Goal: Task Accomplishment & Management: Use online tool/utility

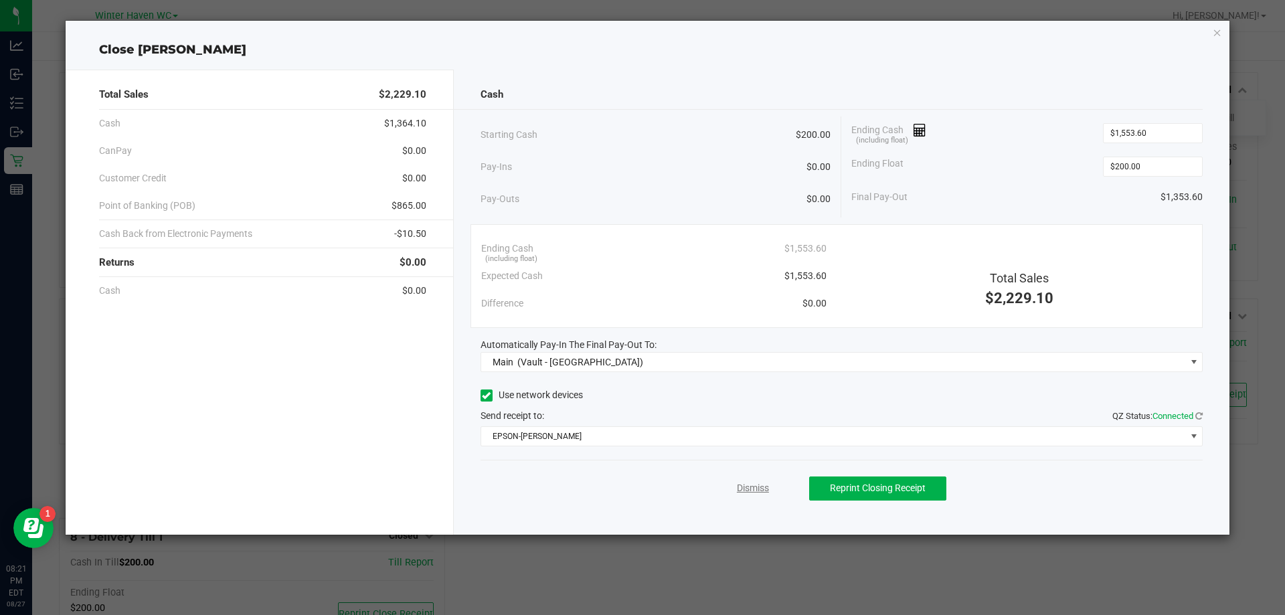
drag, startPoint x: 0, startPoint y: 0, endPoint x: 761, endPoint y: 486, distance: 903.4
click at [761, 486] on link "Dismiss" at bounding box center [753, 488] width 32 height 14
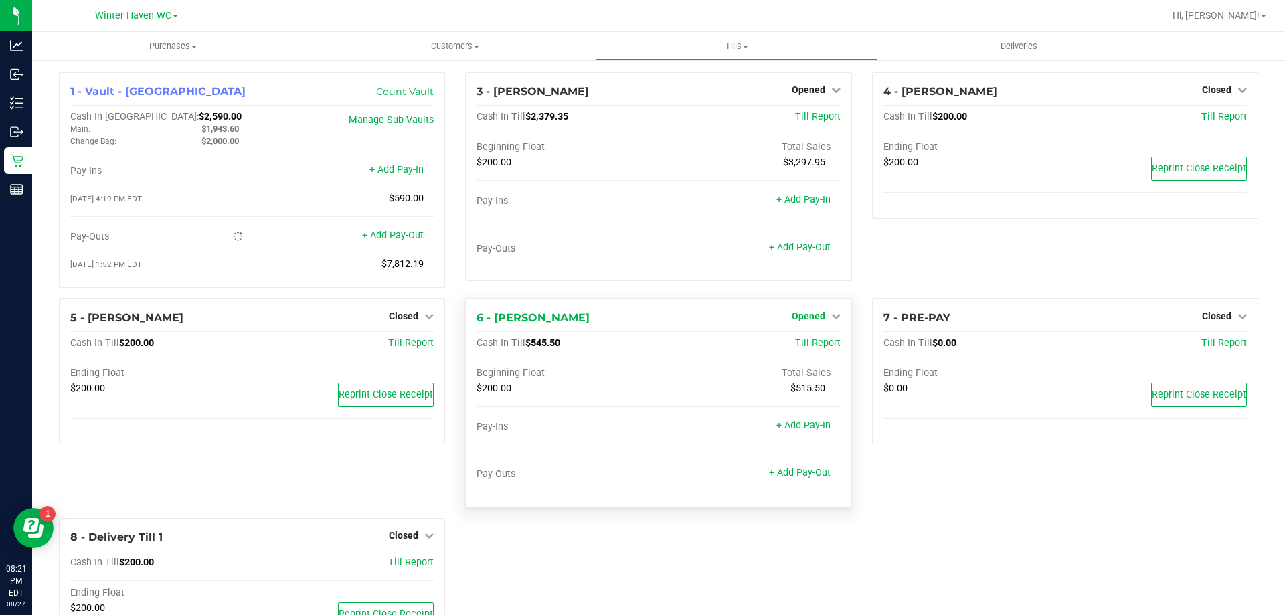
click at [795, 316] on span "Opened" at bounding box center [807, 315] width 33 height 11
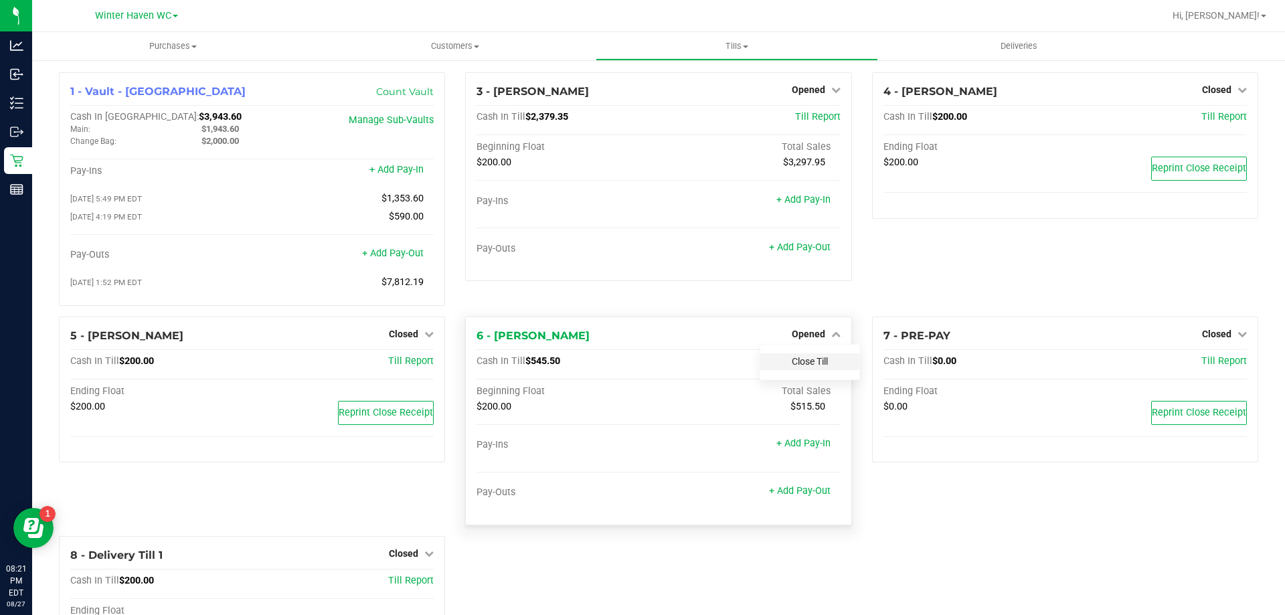
click at [796, 363] on link "Close Till" at bounding box center [809, 361] width 36 height 11
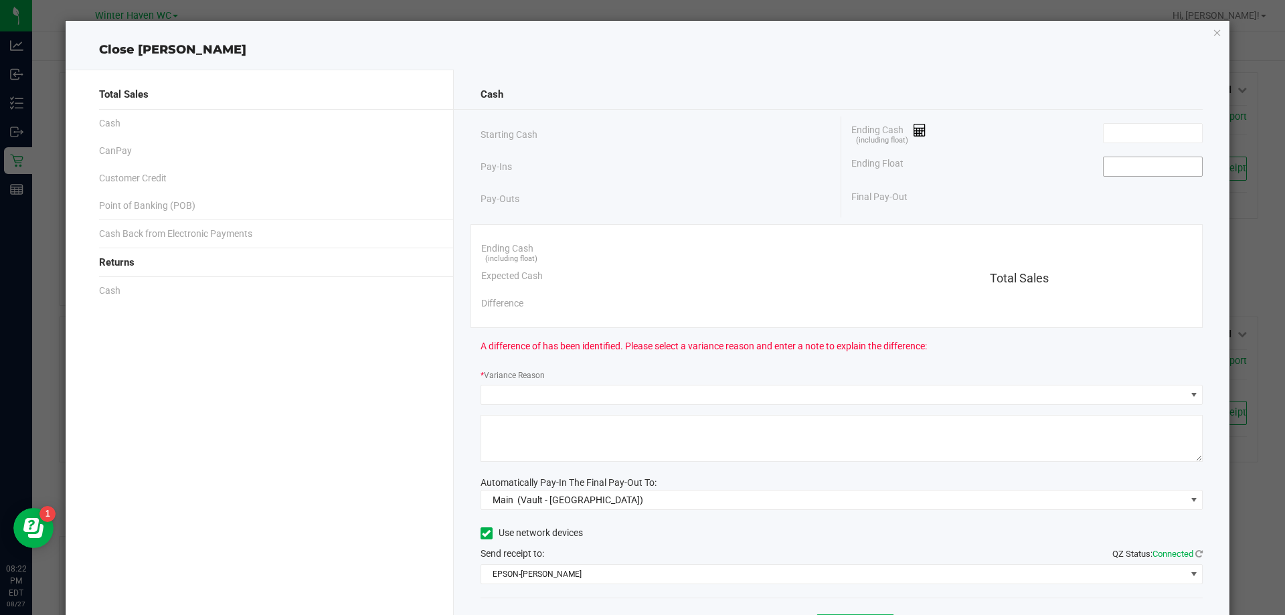
click at [1137, 163] on input at bounding box center [1152, 166] width 98 height 19
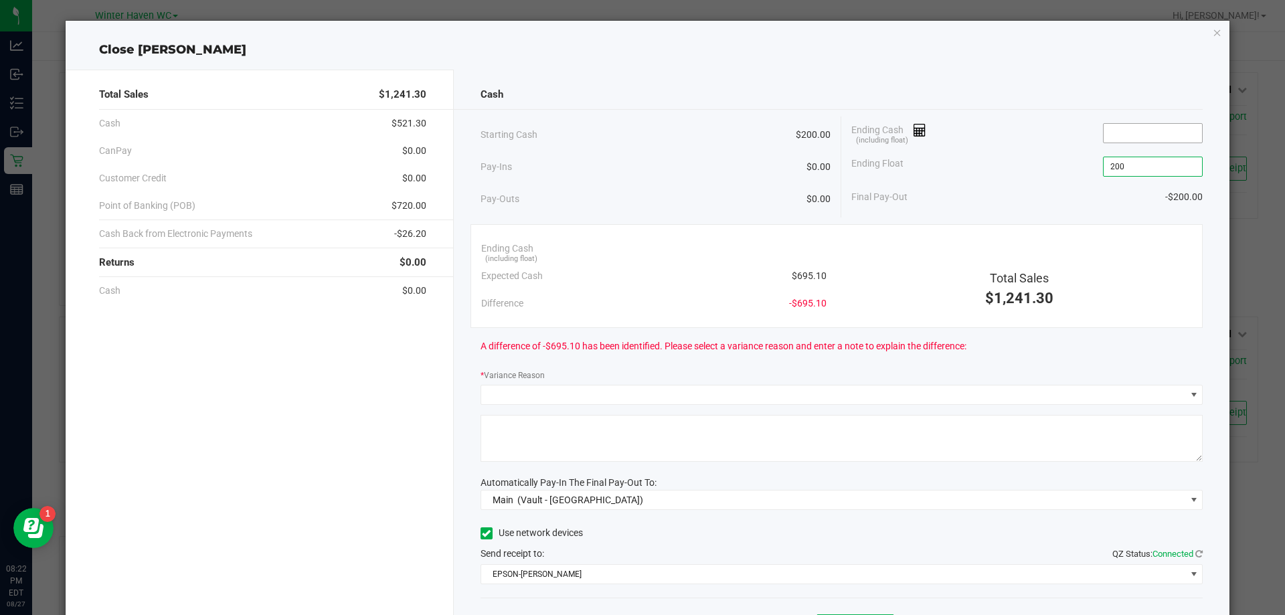
type input "$200.00"
click at [1122, 128] on input at bounding box center [1152, 133] width 98 height 19
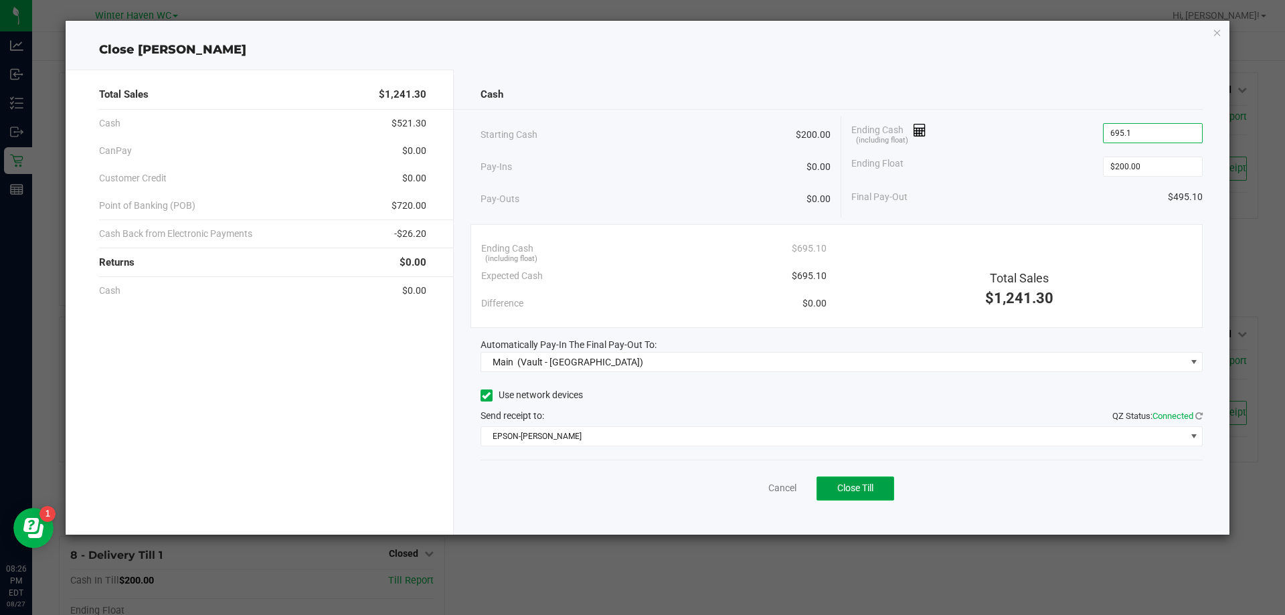
type input "$695.10"
click at [864, 476] on button "Close Till" at bounding box center [855, 488] width 78 height 24
click at [749, 488] on link "Dismiss" at bounding box center [753, 488] width 32 height 14
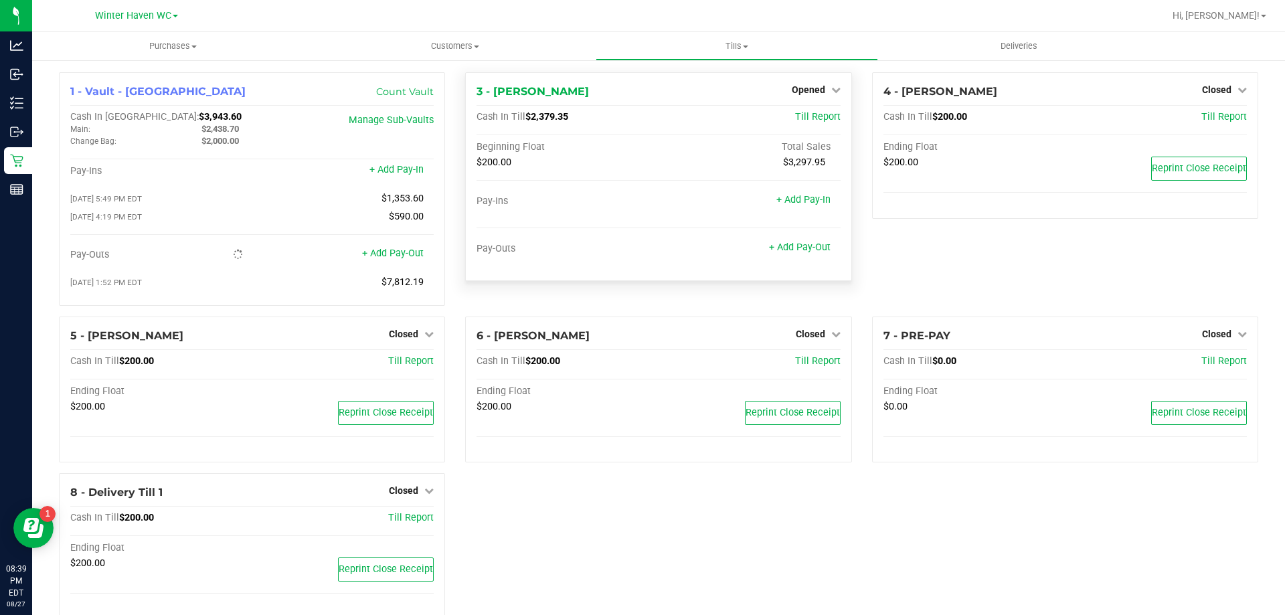
click at [821, 96] on div "Opened" at bounding box center [815, 90] width 49 height 16
click at [808, 92] on span "Opened" at bounding box center [807, 89] width 33 height 11
click at [802, 112] on link "Close Till" at bounding box center [809, 117] width 36 height 11
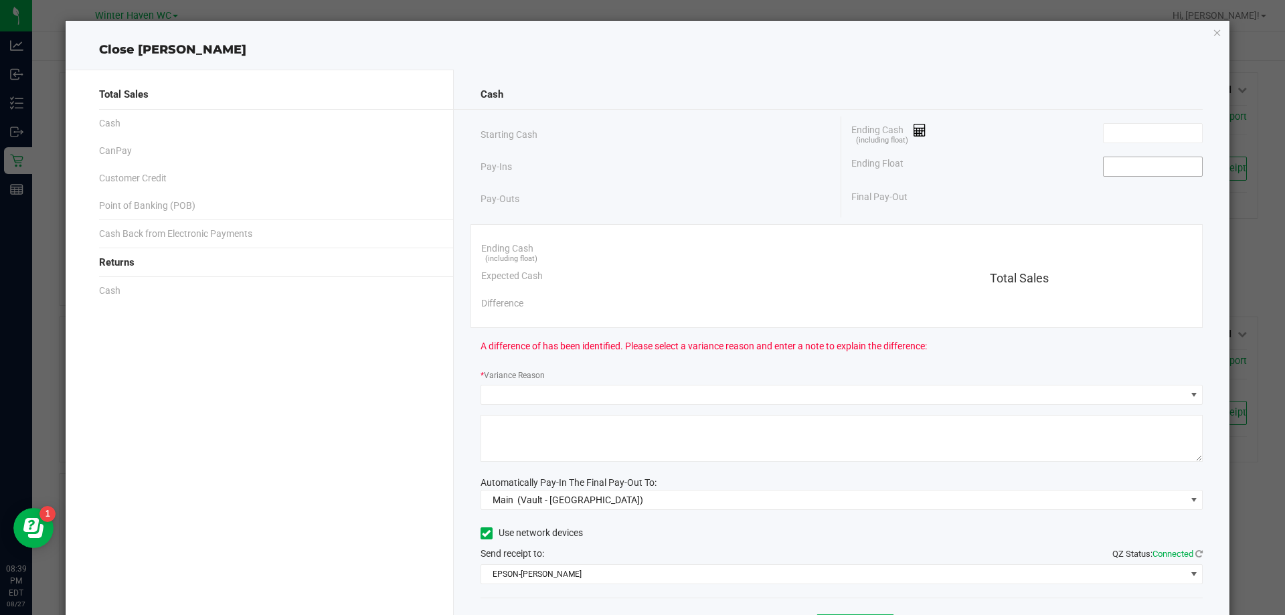
click at [1114, 165] on input at bounding box center [1152, 166] width 98 height 19
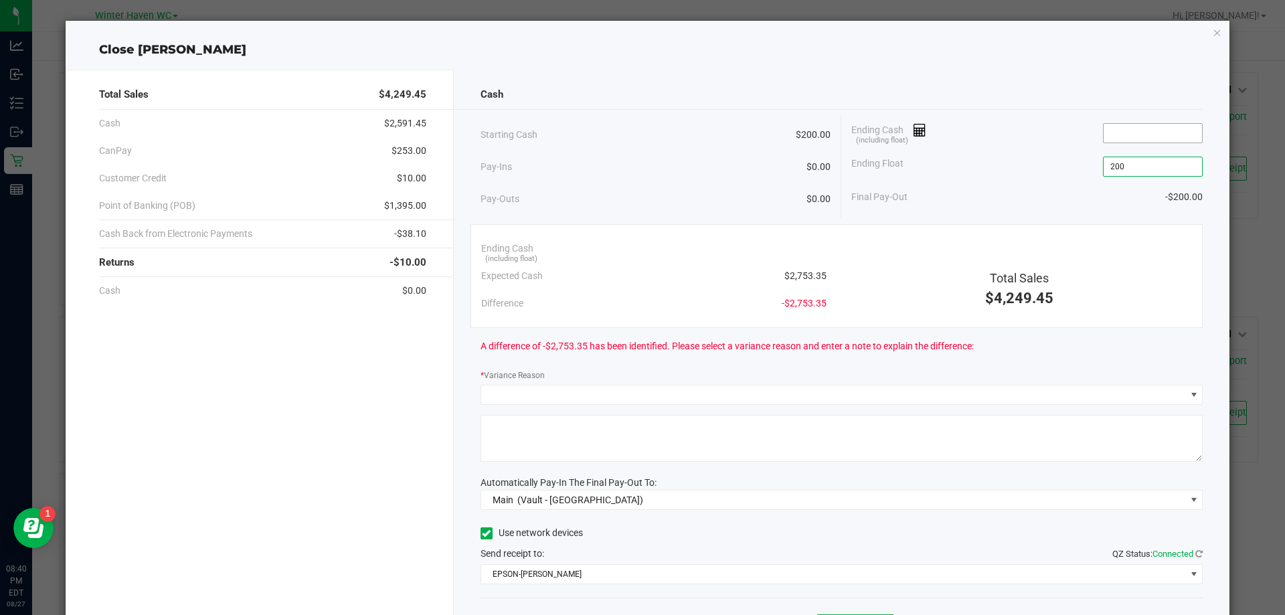
type input "$200.00"
click at [1103, 137] on input at bounding box center [1152, 133] width 98 height 19
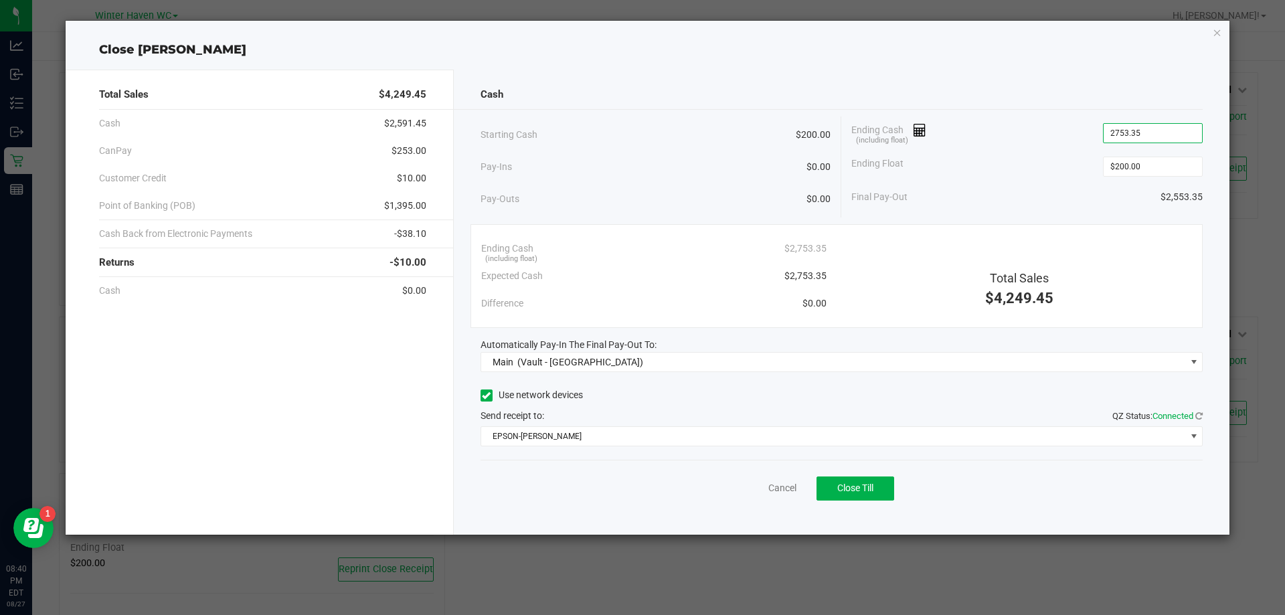
type input "$2,753.35"
click at [1043, 181] on div "Ending Float $200.00" at bounding box center [1026, 166] width 351 height 33
click at [890, 484] on button "Close Till" at bounding box center [855, 488] width 78 height 24
click at [749, 486] on link "Dismiss" at bounding box center [753, 488] width 32 height 14
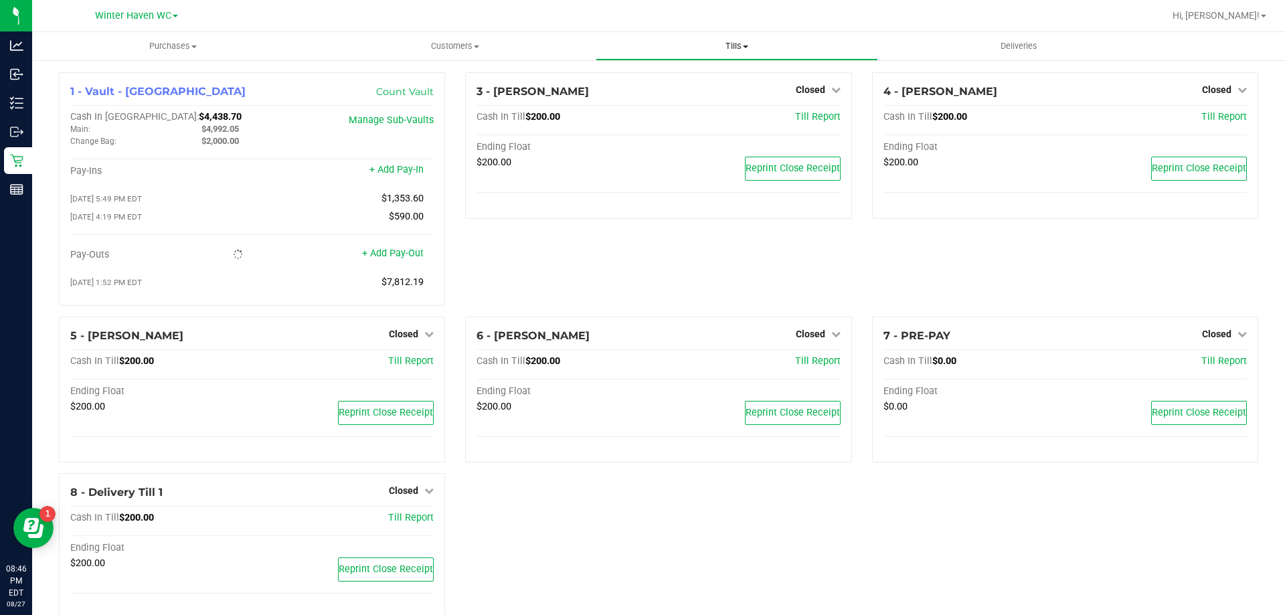
click at [733, 41] on span "Tills" at bounding box center [736, 46] width 280 height 12
click at [454, 65] on div "1 - Vault - Winter Haven Count Vault Cash In Vault: $6,992.05 Main: $4,992.05 C…" at bounding box center [658, 351] width 1252 height 585
click at [395, 91] on link "Count Vault" at bounding box center [405, 92] width 58 height 12
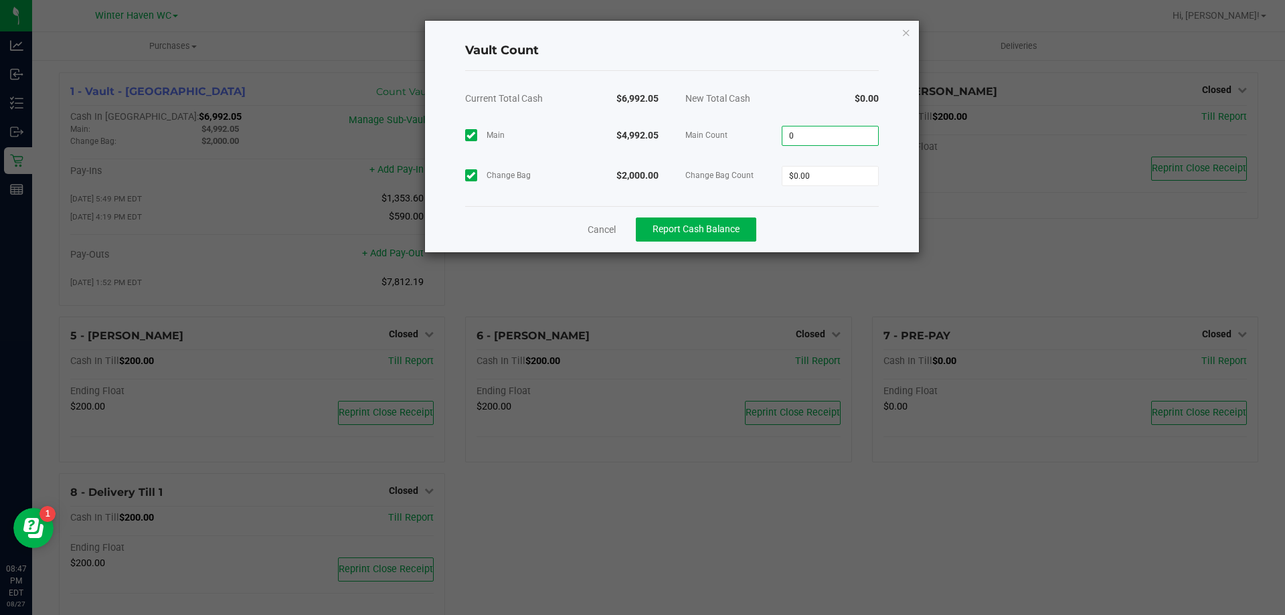
click at [802, 132] on input "0" at bounding box center [830, 135] width 96 height 19
type input "$4,992.05"
click at [855, 183] on input "0" at bounding box center [830, 176] width 96 height 19
type input "$2,000.00"
click at [854, 229] on div "Cancel Report Cash Balance" at bounding box center [671, 229] width 413 height 46
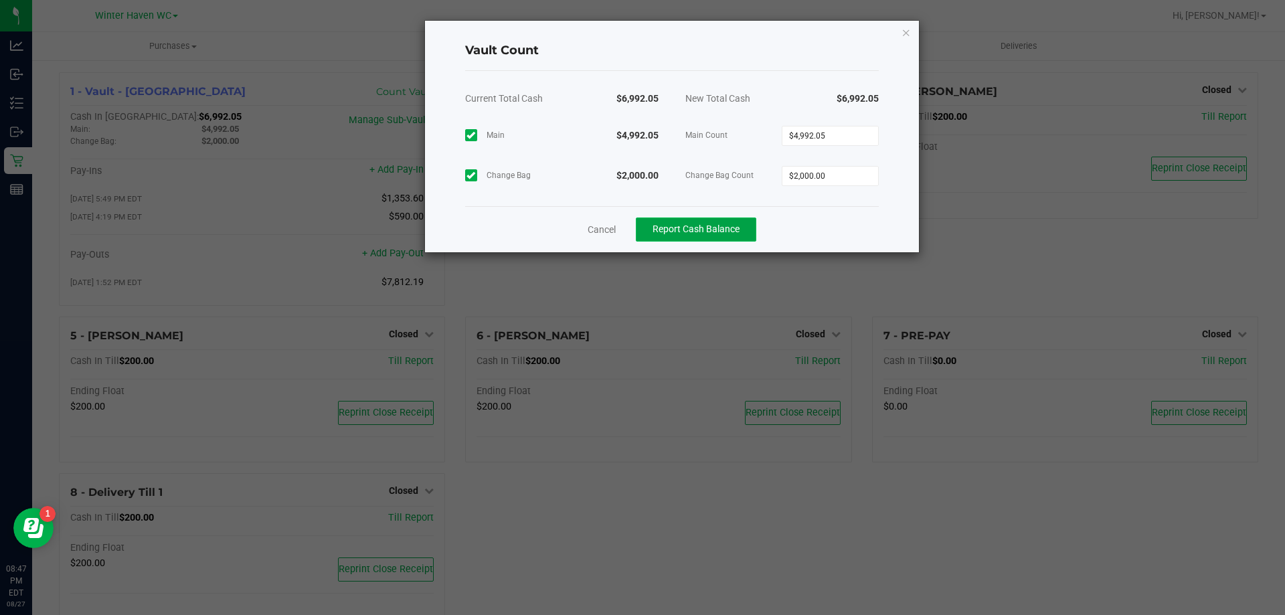
click at [700, 225] on span "Report Cash Balance" at bounding box center [695, 228] width 87 height 11
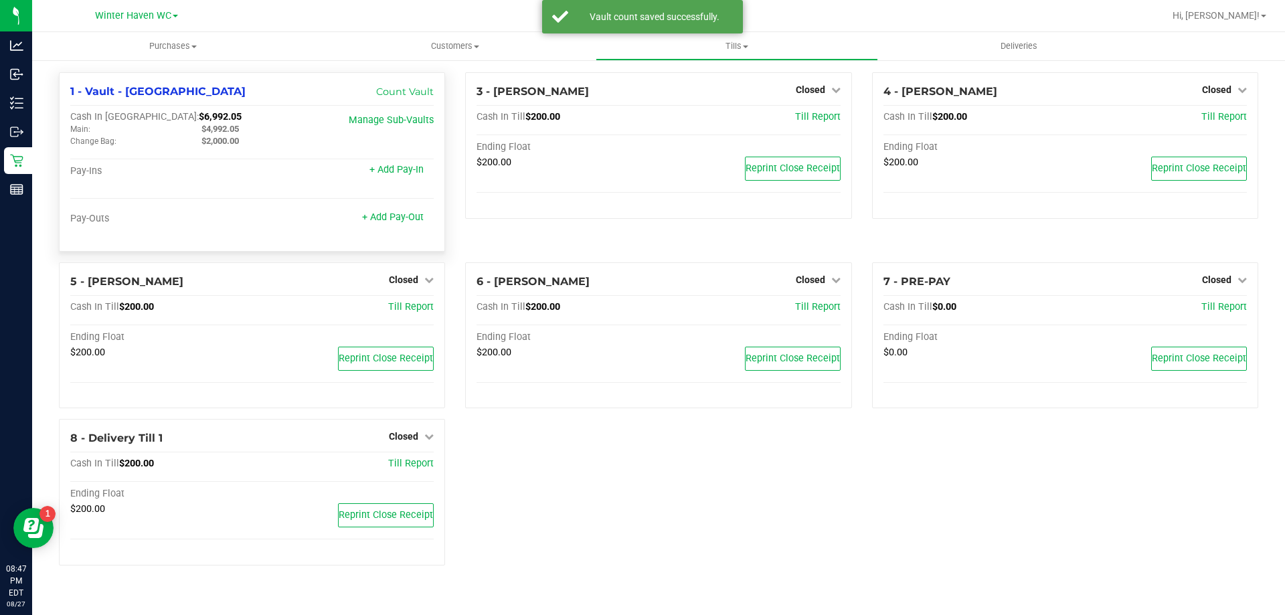
drag, startPoint x: 248, startPoint y: 124, endPoint x: 199, endPoint y: 134, distance: 50.5
click at [199, 134] on div "$4,992.05" at bounding box center [256, 129] width 131 height 12
click at [197, 131] on div "$4,992.05" at bounding box center [256, 129] width 131 height 12
drag, startPoint x: 198, startPoint y: 130, endPoint x: 240, endPoint y: 128, distance: 42.2
click at [240, 128] on div "$4,992.05" at bounding box center [256, 129] width 131 height 12
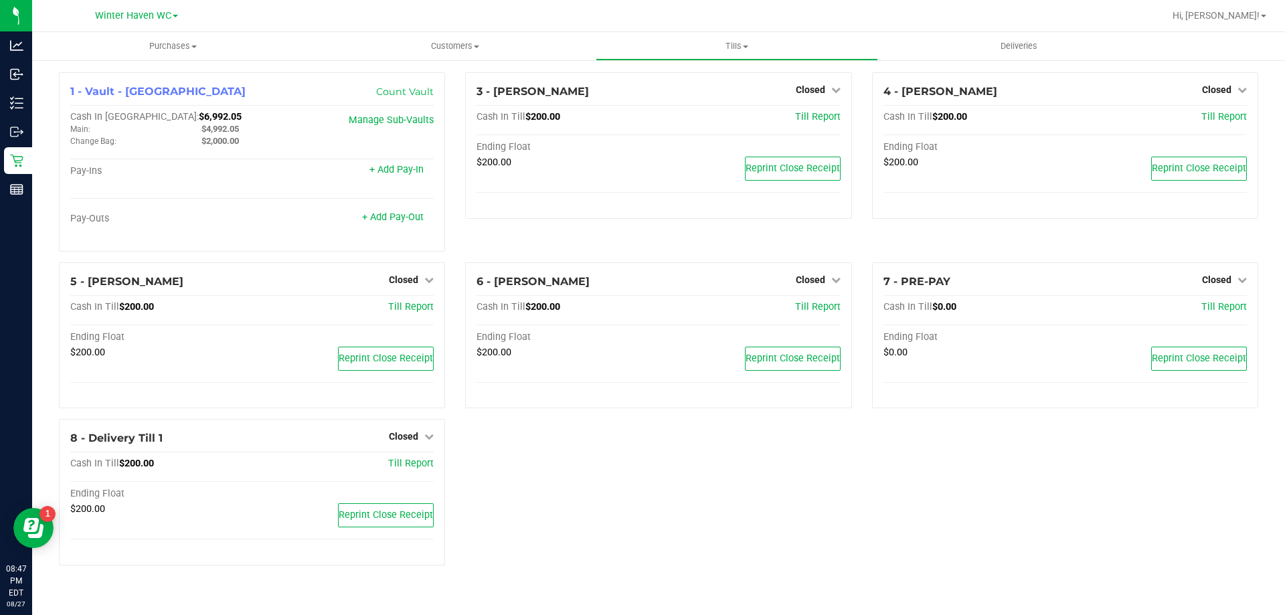
copy span "$4,992.05"
click at [745, 45] on span at bounding box center [745, 46] width 5 height 3
click at [739, 92] on li "Reconcile e-payments" at bounding box center [736, 97] width 282 height 16
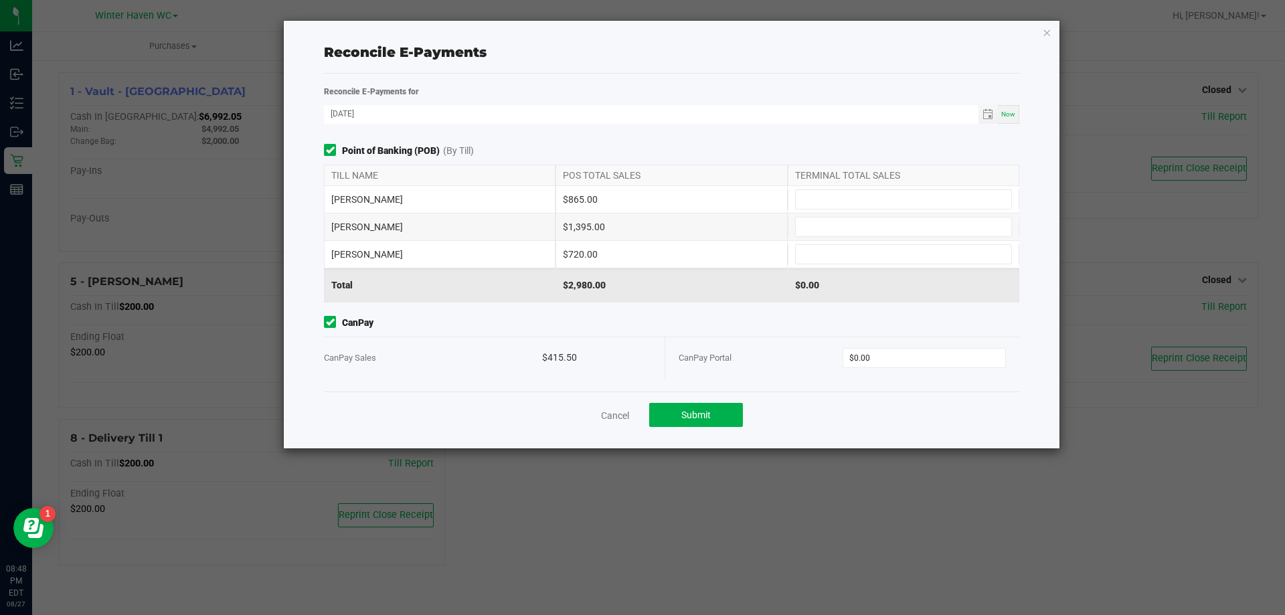
click at [881, 345] on div "CanPay Portal $0.00" at bounding box center [841, 357] width 327 height 41
click at [883, 357] on input "0" at bounding box center [924, 358] width 163 height 19
type input "$415.50"
click at [848, 204] on input at bounding box center [902, 199] width 215 height 19
type input "$865.00"
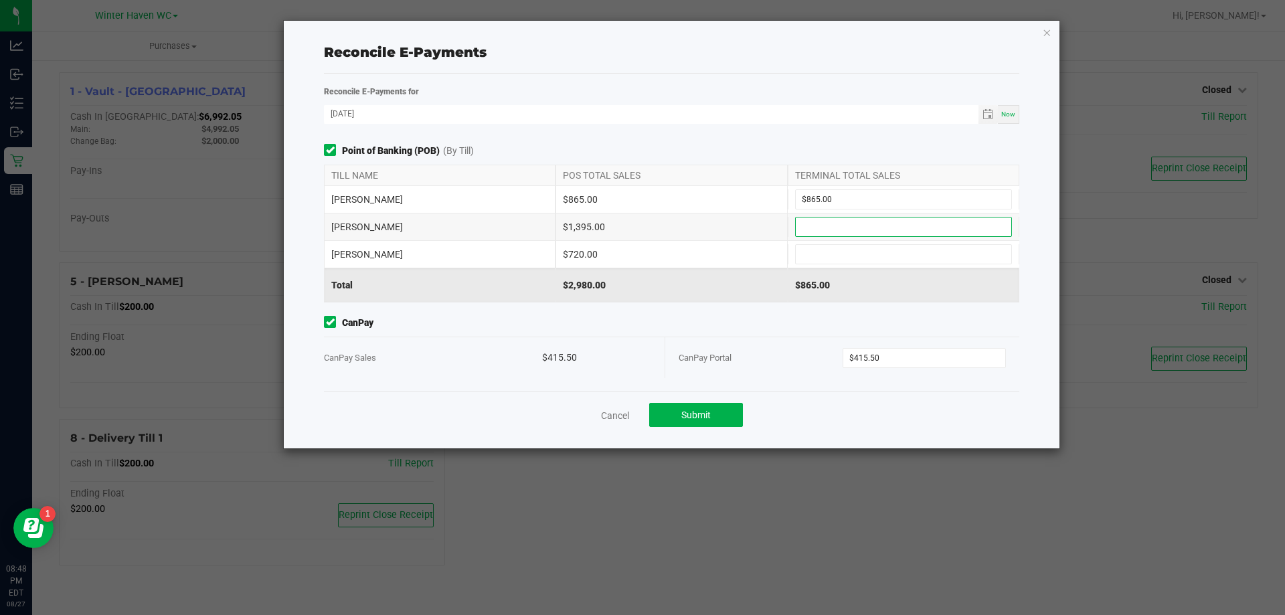
click at [850, 225] on input at bounding box center [902, 226] width 215 height 19
type input "$1,395.00"
click at [952, 248] on input at bounding box center [902, 254] width 215 height 19
type input "$720.00"
click at [684, 326] on span "CanPay" at bounding box center [671, 323] width 695 height 14
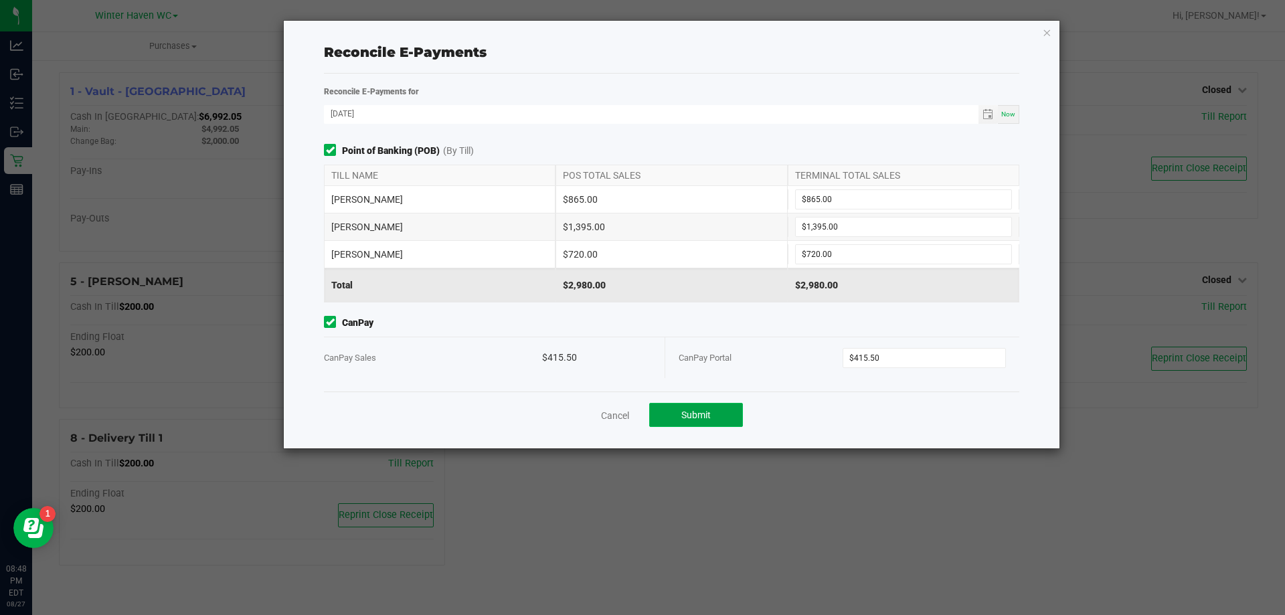
click at [712, 406] on button "Submit" at bounding box center [696, 415] width 94 height 24
